Goal: Task Accomplishment & Management: Complete application form

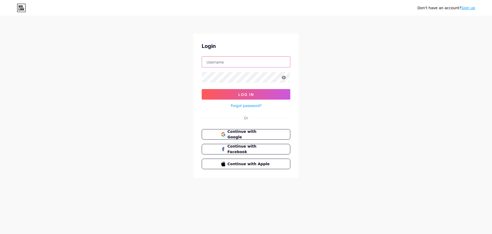
click at [237, 60] on input "text" at bounding box center [246, 62] width 88 height 11
type input "[PERSON_NAME][EMAIL_ADDRESS][DOMAIN_NAME]"
click at [247, 135] on span "Continue with Google" at bounding box center [249, 134] width 44 height 11
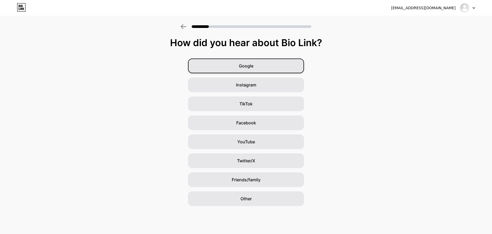
click at [250, 62] on div "Google" at bounding box center [246, 66] width 116 height 15
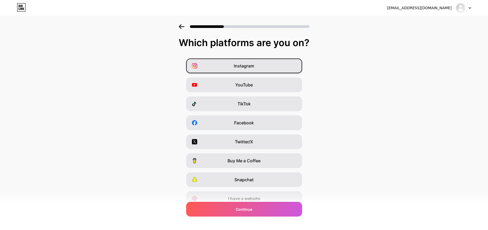
click at [245, 67] on span "Instagram" at bounding box center [244, 66] width 20 height 6
click at [242, 122] on span "Facebook" at bounding box center [244, 123] width 20 height 6
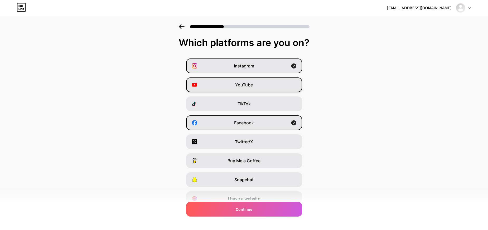
click at [242, 85] on span "YouTube" at bounding box center [244, 85] width 18 height 6
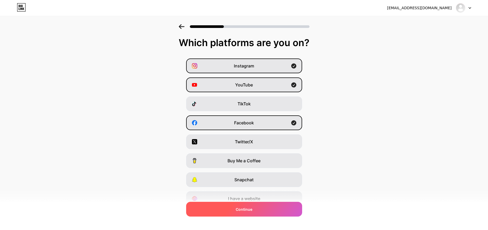
click at [247, 208] on span "Continue" at bounding box center [244, 210] width 17 height 6
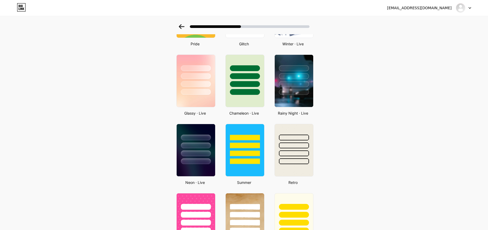
scroll to position [185, 0]
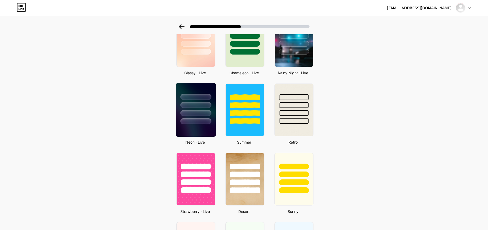
click at [200, 124] on div at bounding box center [196, 121] width 31 height 6
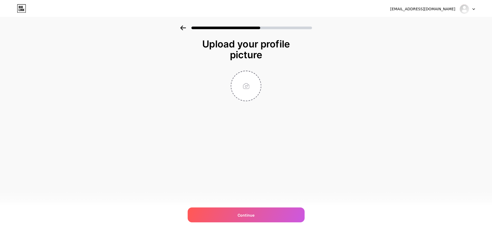
scroll to position [0, 0]
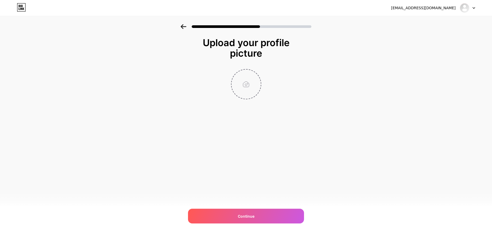
click at [252, 82] on input "file" at bounding box center [246, 84] width 29 height 29
type input "C:\fakepath\logo_cip.png"
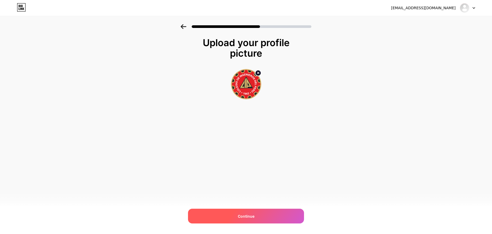
click at [248, 214] on span "Continue" at bounding box center [246, 217] width 17 height 6
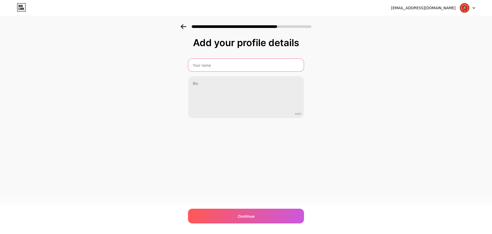
click at [225, 66] on input "text" at bounding box center [246, 65] width 116 height 13
type input "Casa a IESTPFFAA"
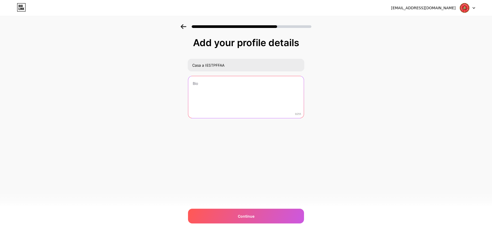
click at [219, 86] on textarea at bounding box center [246, 97] width 116 height 42
type textarea "ssss"
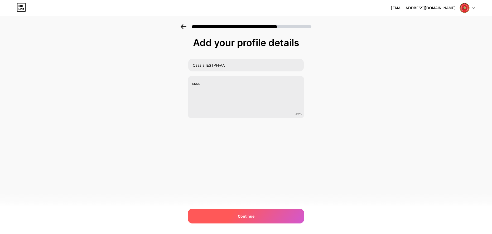
click at [266, 216] on div "Continue" at bounding box center [246, 216] width 116 height 15
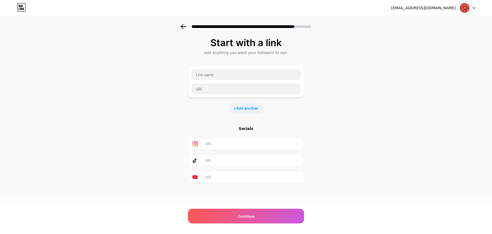
click at [363, 97] on div "Start with a link Add anything you want your followers to see. + Add another So…" at bounding box center [246, 117] width 492 height 186
click at [389, 109] on div "Start with a link Add anything you want your followers to see. + Add another So…" at bounding box center [246, 117] width 492 height 186
